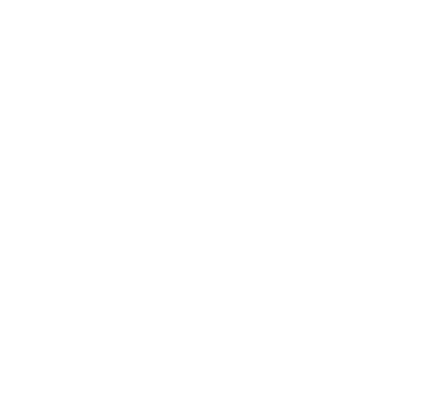
scroll to position [823, 0]
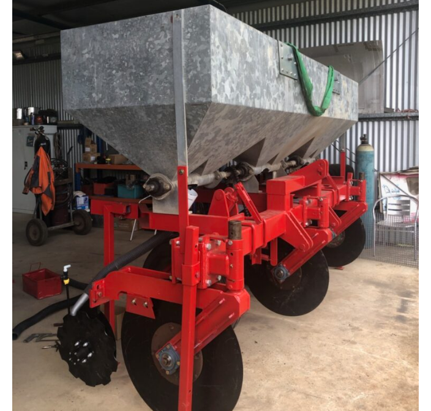
click at [296, 263] on img at bounding box center [215, 214] width 406 height 449
click at [300, 201] on img at bounding box center [215, 214] width 406 height 449
click at [288, 199] on img at bounding box center [215, 214] width 406 height 449
click at [217, 220] on img at bounding box center [215, 214] width 406 height 449
click at [177, 240] on img at bounding box center [215, 214] width 406 height 449
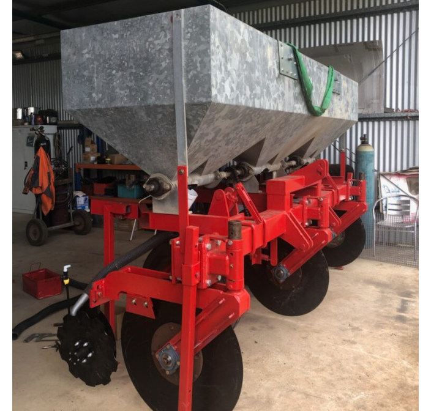
click at [200, 220] on img at bounding box center [215, 214] width 406 height 449
click at [182, 235] on img at bounding box center [215, 214] width 406 height 449
click at [153, 223] on img at bounding box center [215, 214] width 406 height 449
click at [192, 187] on img at bounding box center [215, 214] width 406 height 449
click at [202, 211] on img at bounding box center [215, 214] width 406 height 449
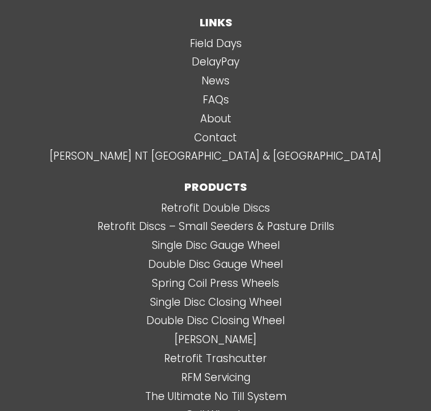
scroll to position [6001, 0]
